Goal: Task Accomplishment & Management: Complete application form

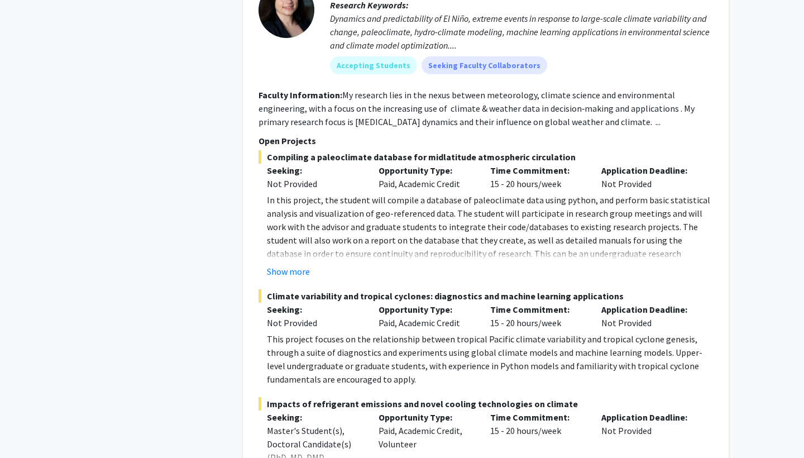
scroll to position [1035, 0]
click at [291, 264] on button "Show more" at bounding box center [288, 270] width 43 height 13
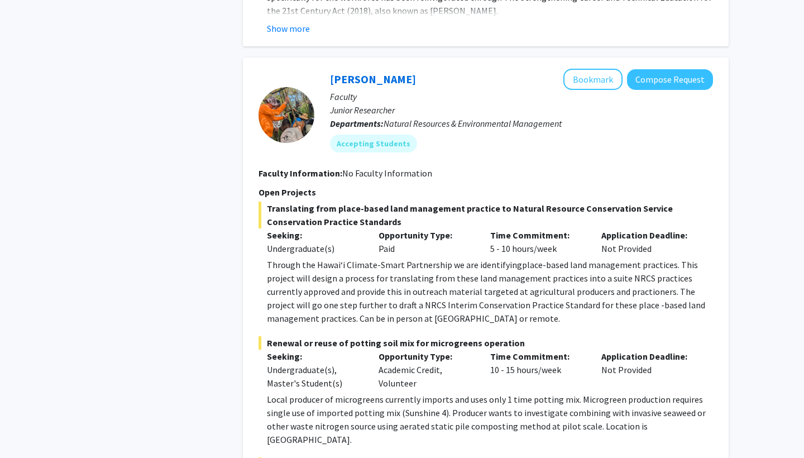
scroll to position [2399, 0]
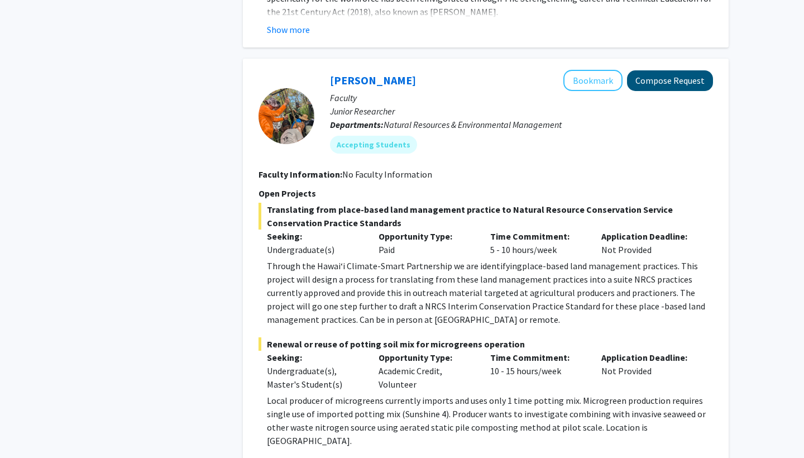
click at [686, 70] on button "Compose Request" at bounding box center [670, 80] width 86 height 21
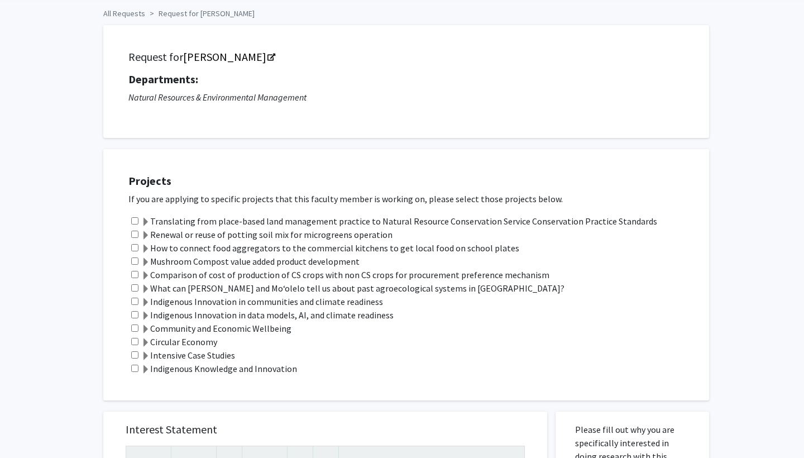
scroll to position [46, 0]
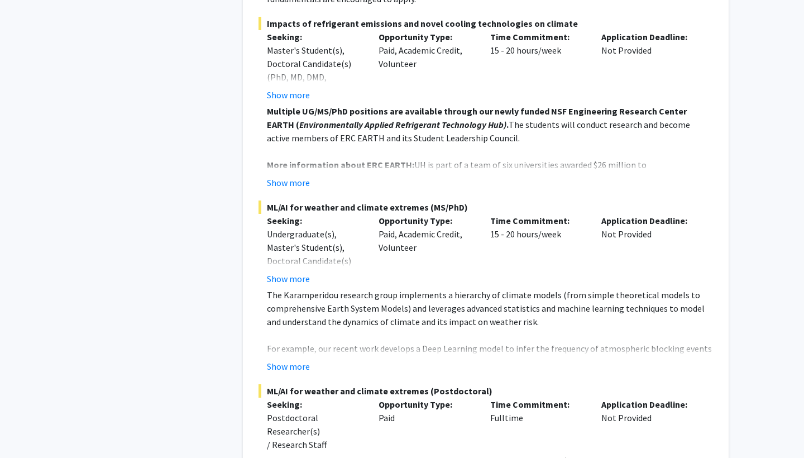
scroll to position [1409, 0]
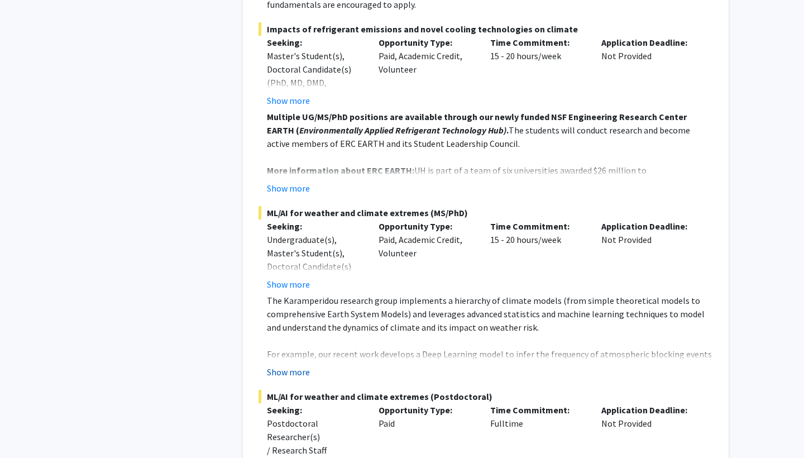
click at [304, 365] on button "Show more" at bounding box center [288, 371] width 43 height 13
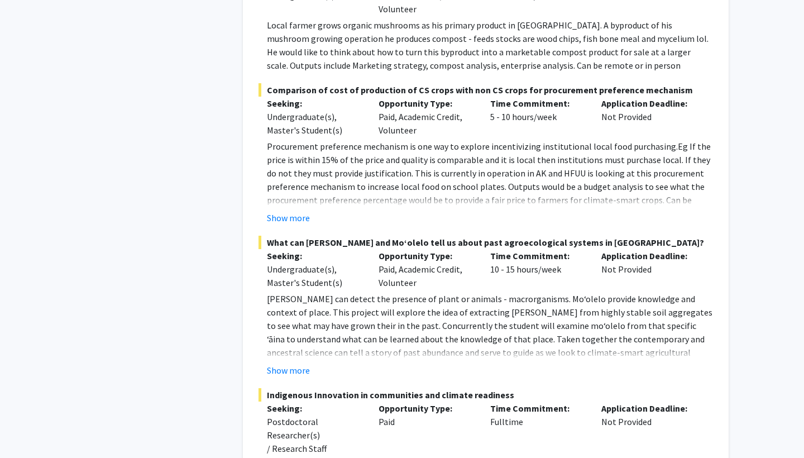
scroll to position [3020, 0]
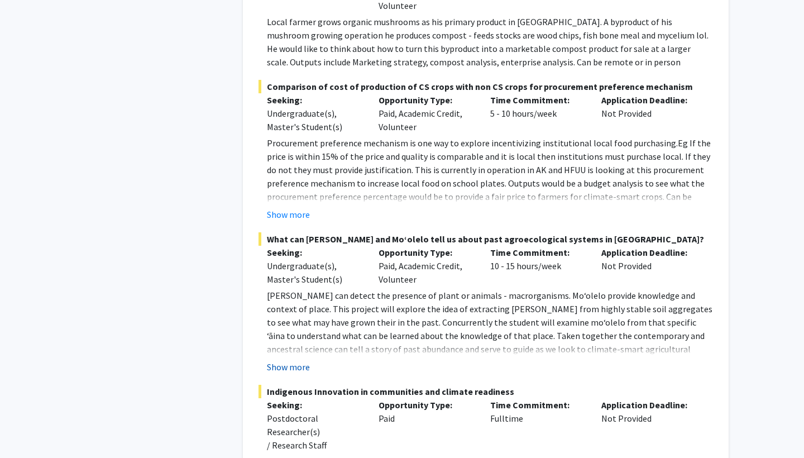
click at [291, 360] on button "Show more" at bounding box center [288, 366] width 43 height 13
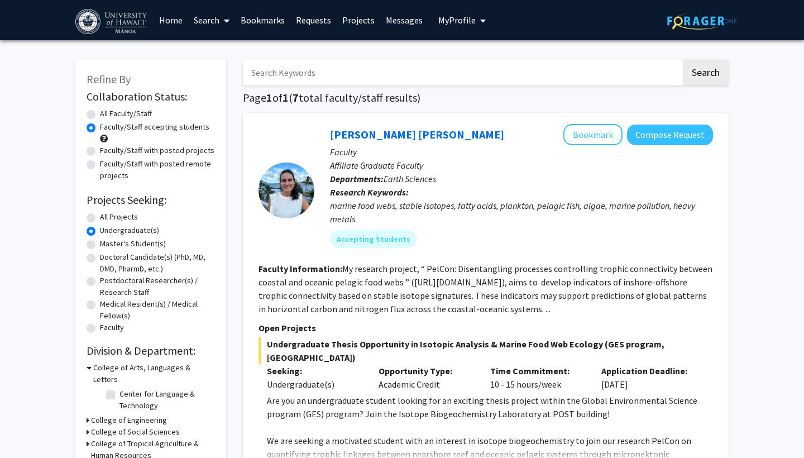
scroll to position [0, 0]
click at [210, 21] on link "Search" at bounding box center [211, 20] width 47 height 39
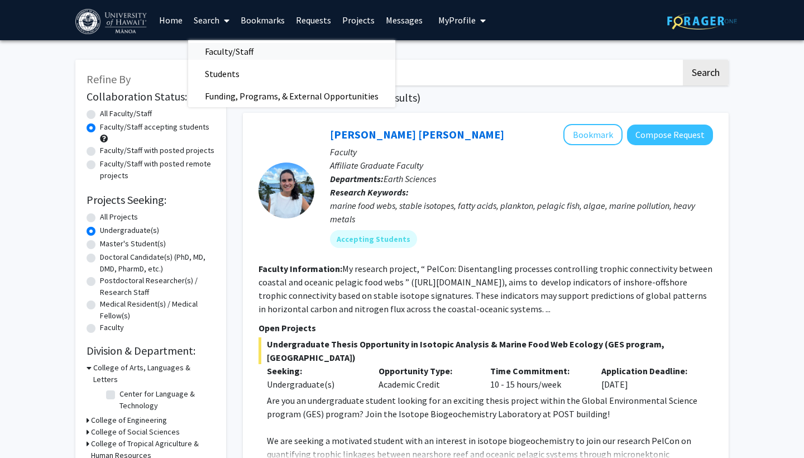
click at [226, 55] on span "Faculty/Staff" at bounding box center [229, 51] width 82 height 22
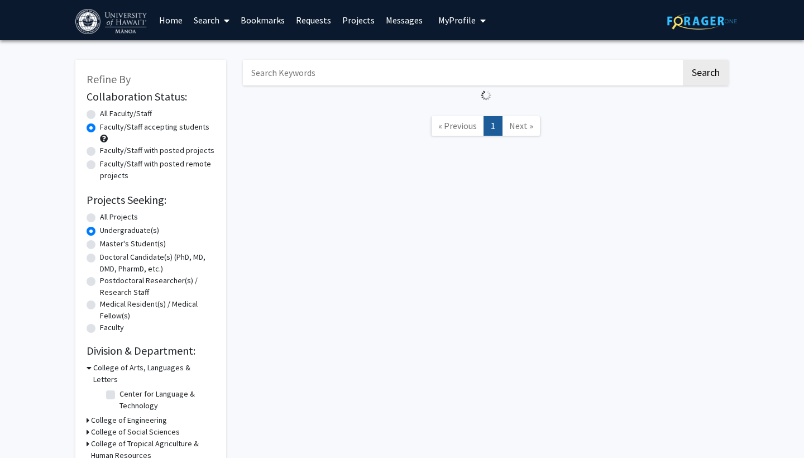
radio input "true"
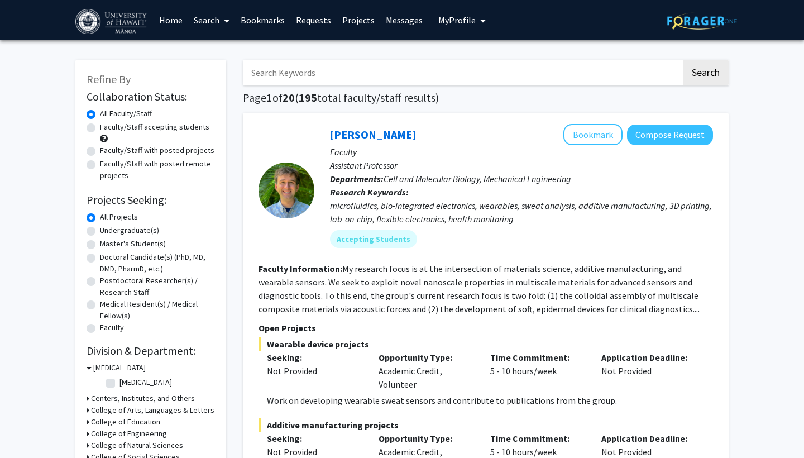
click at [115, 235] on label "Undergraduate(s)" at bounding box center [129, 230] width 59 height 12
click at [107, 232] on input "Undergraduate(s)" at bounding box center [103, 227] width 7 height 7
radio input "true"
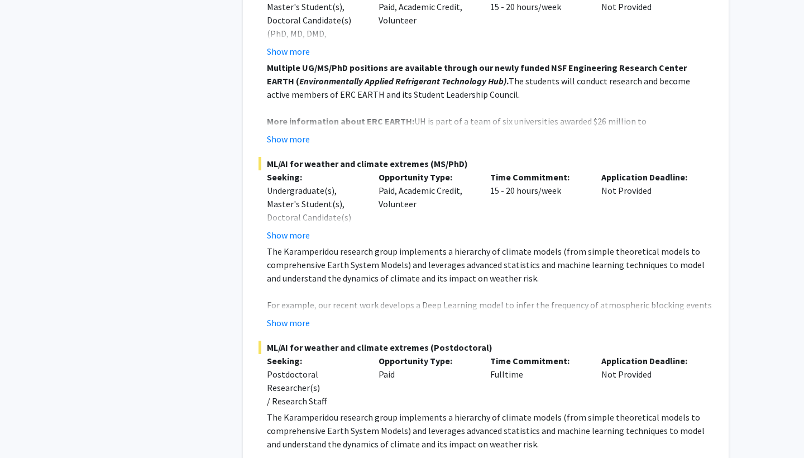
scroll to position [1469, 0]
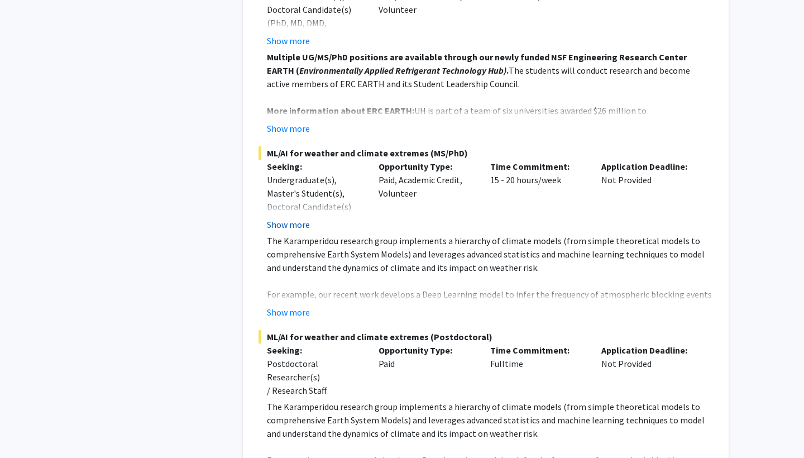
click at [291, 218] on button "Show more" at bounding box center [288, 224] width 43 height 13
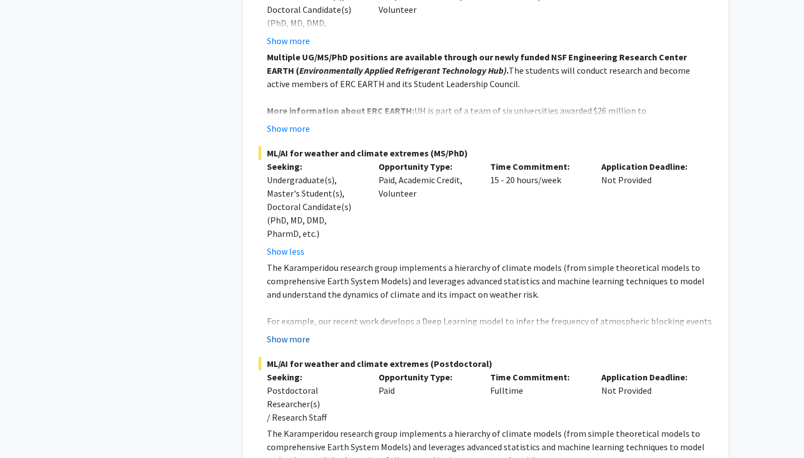
click at [301, 332] on button "Show more" at bounding box center [288, 338] width 43 height 13
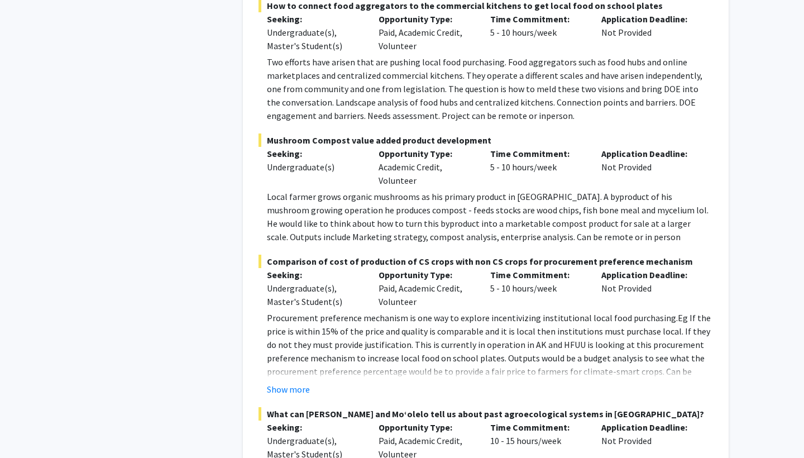
scroll to position [2872, 0]
click at [300, 382] on button "Show more" at bounding box center [288, 388] width 43 height 13
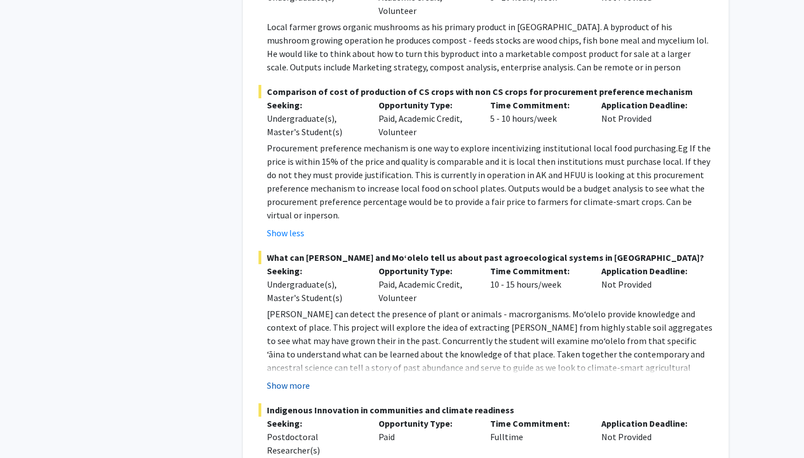
scroll to position [3043, 0]
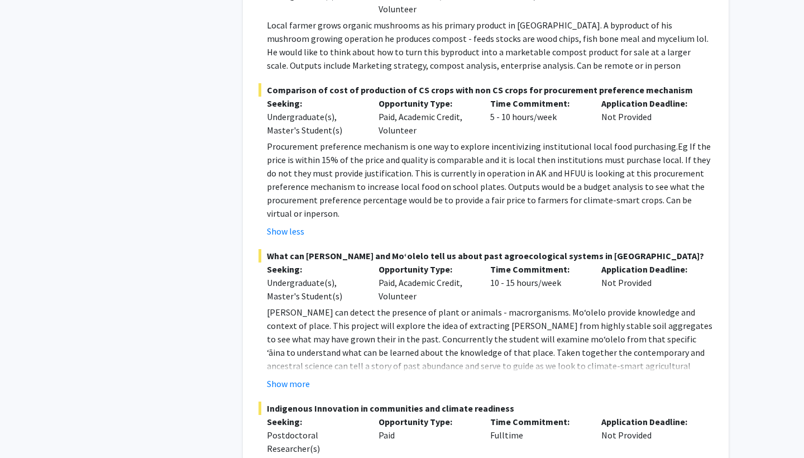
click at [300, 338] on fg-read-more "eDNA can detect the presence of plant or animals - macrorganisms. Moʻolelo prov…" at bounding box center [485, 347] width 454 height 85
click at [302, 377] on button "Show more" at bounding box center [288, 383] width 43 height 13
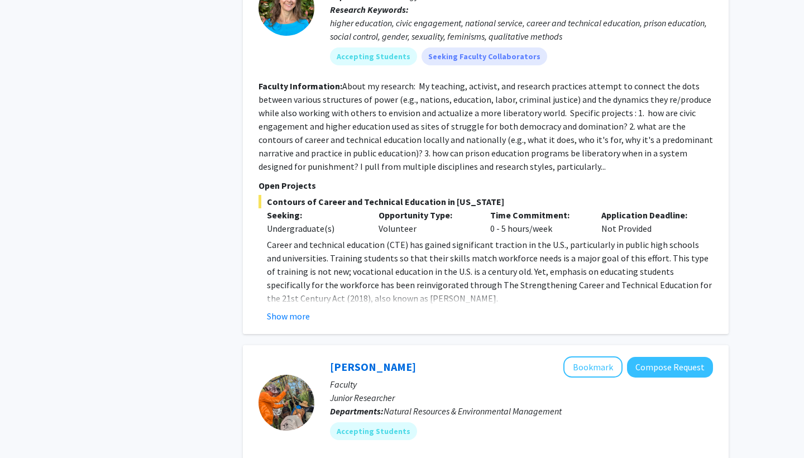
scroll to position [2151, 0]
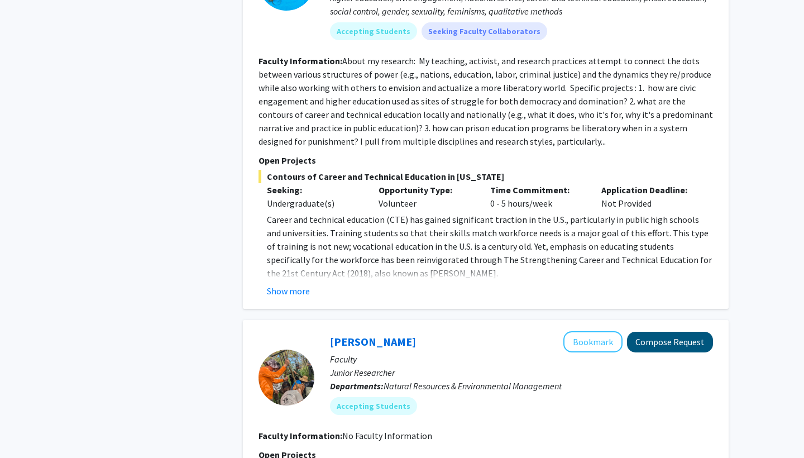
click at [660, 332] on button "Compose Request" at bounding box center [670, 342] width 86 height 21
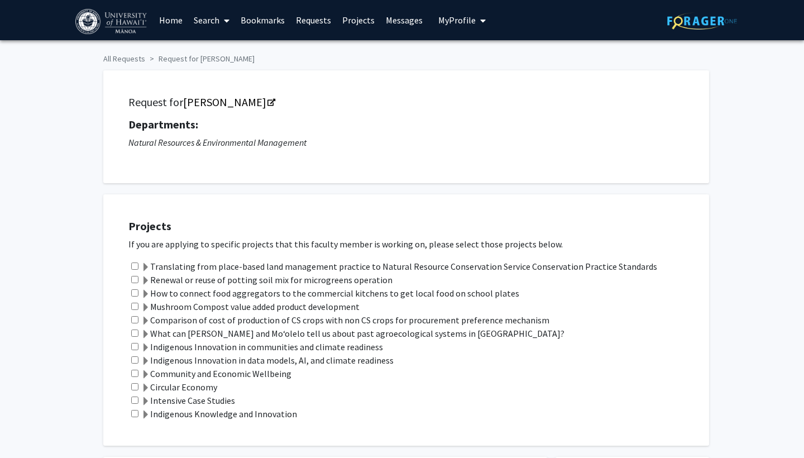
click at [135, 270] on input "checkbox" at bounding box center [134, 265] width 7 height 7
checkbox input "true"
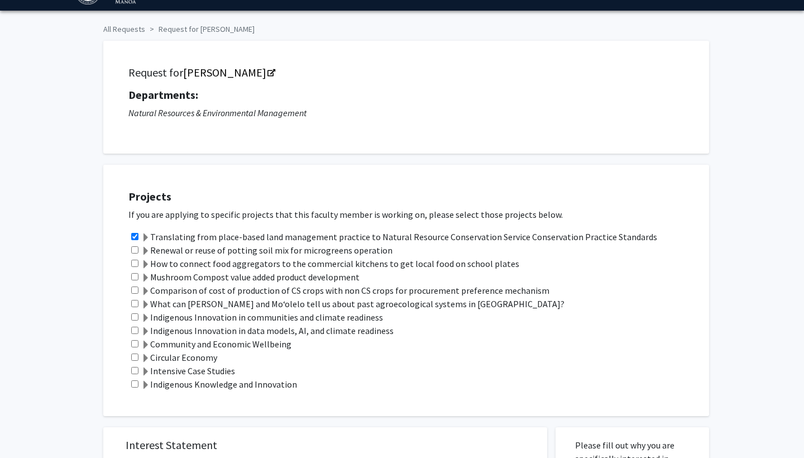
scroll to position [33, 0]
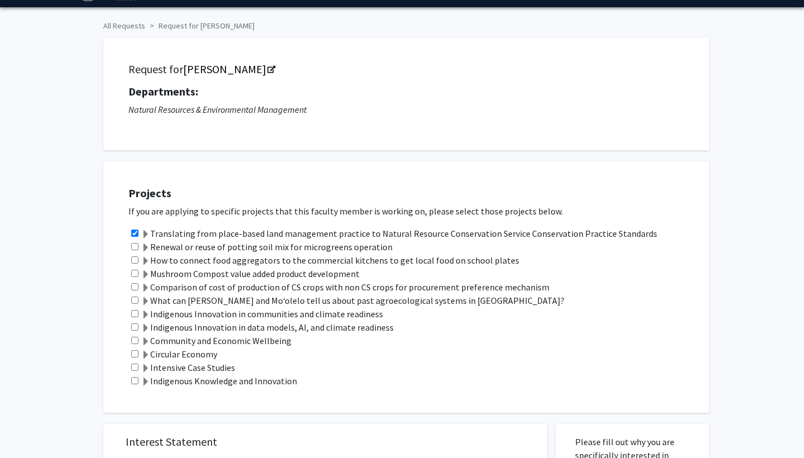
click at [133, 303] on input "checkbox" at bounding box center [134, 299] width 7 height 7
checkbox input "true"
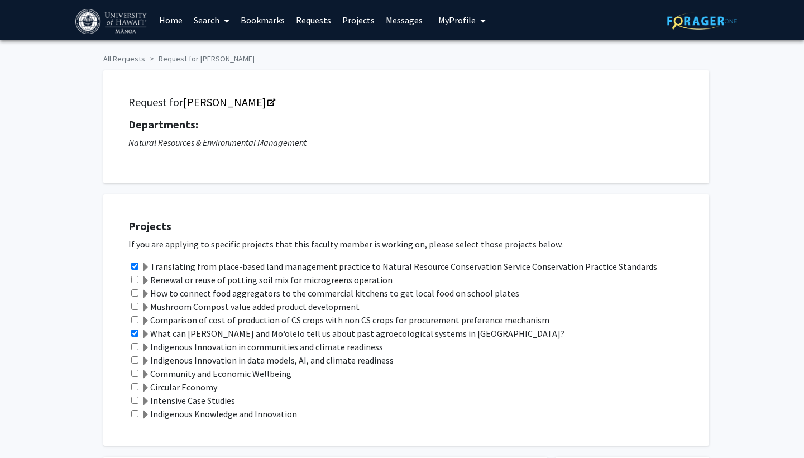
scroll to position [0, 0]
click at [133, 296] on input "checkbox" at bounding box center [134, 292] width 7 height 7
checkbox input "true"
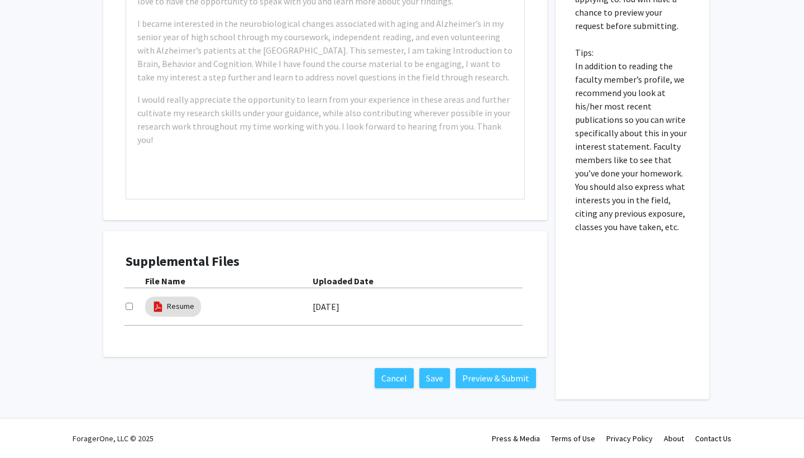
scroll to position [571, 0]
